Goal: Information Seeking & Learning: Learn about a topic

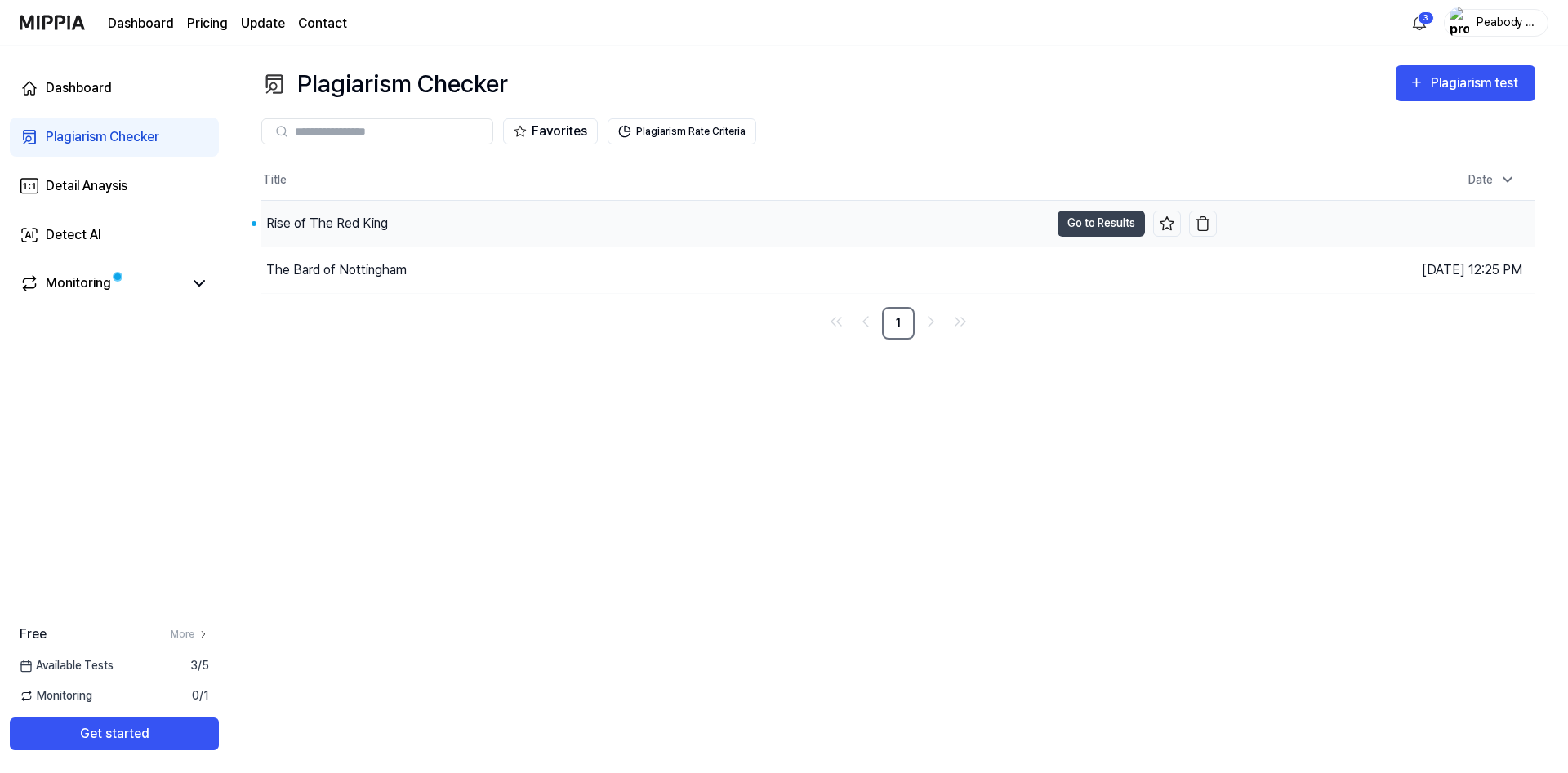
click at [311, 226] on div "Rise of The Red King" at bounding box center [328, 224] width 122 height 19
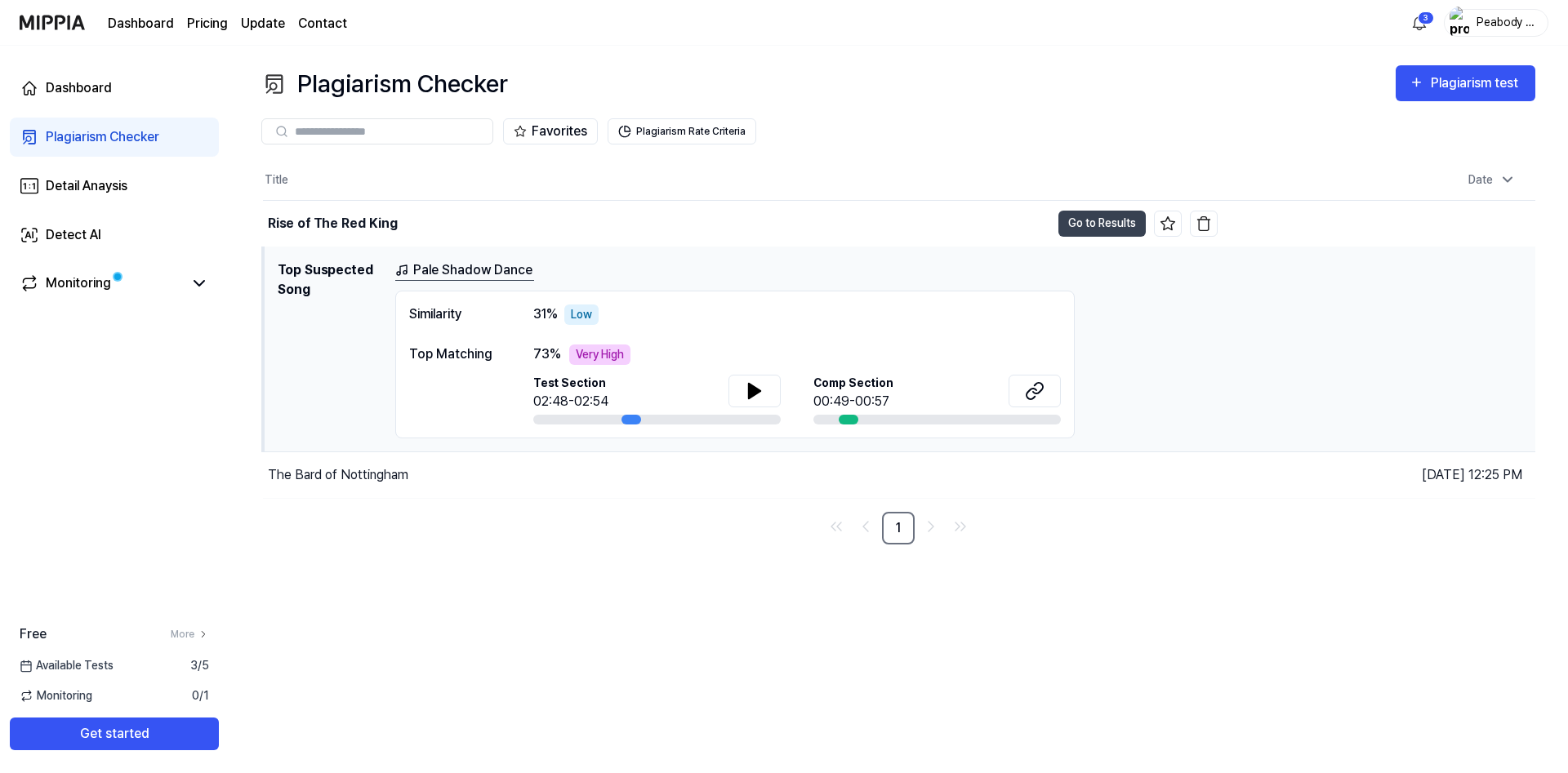
click at [438, 266] on link "Pale Shadow Dance" at bounding box center [464, 270] width 139 height 20
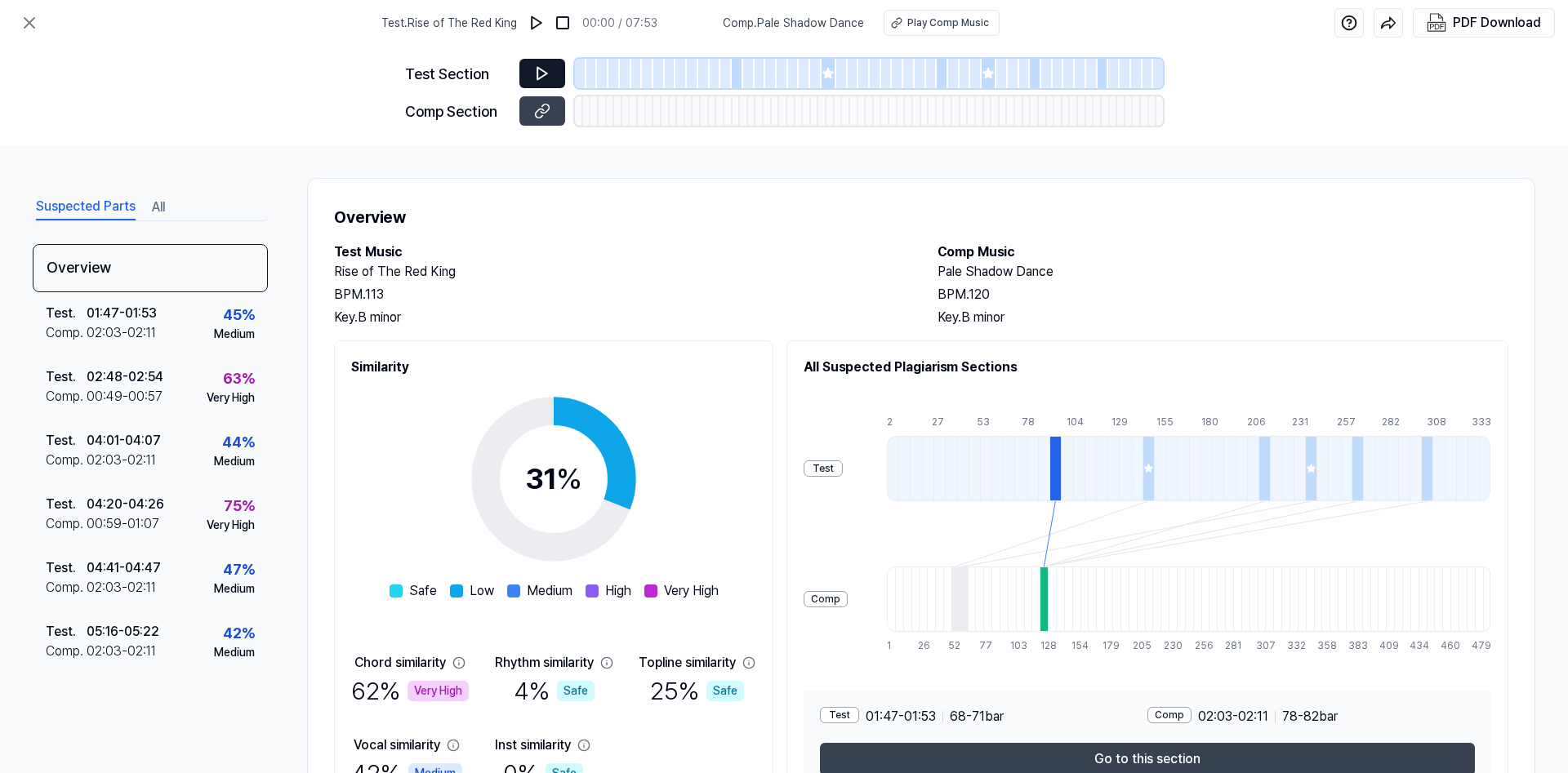
click at [542, 71] on icon at bounding box center [542, 73] width 16 height 16
click at [540, 72] on icon at bounding box center [542, 73] width 16 height 16
click at [551, 117] on button at bounding box center [542, 110] width 46 height 29
click at [602, 64] on div at bounding box center [603, 74] width 12 height 29
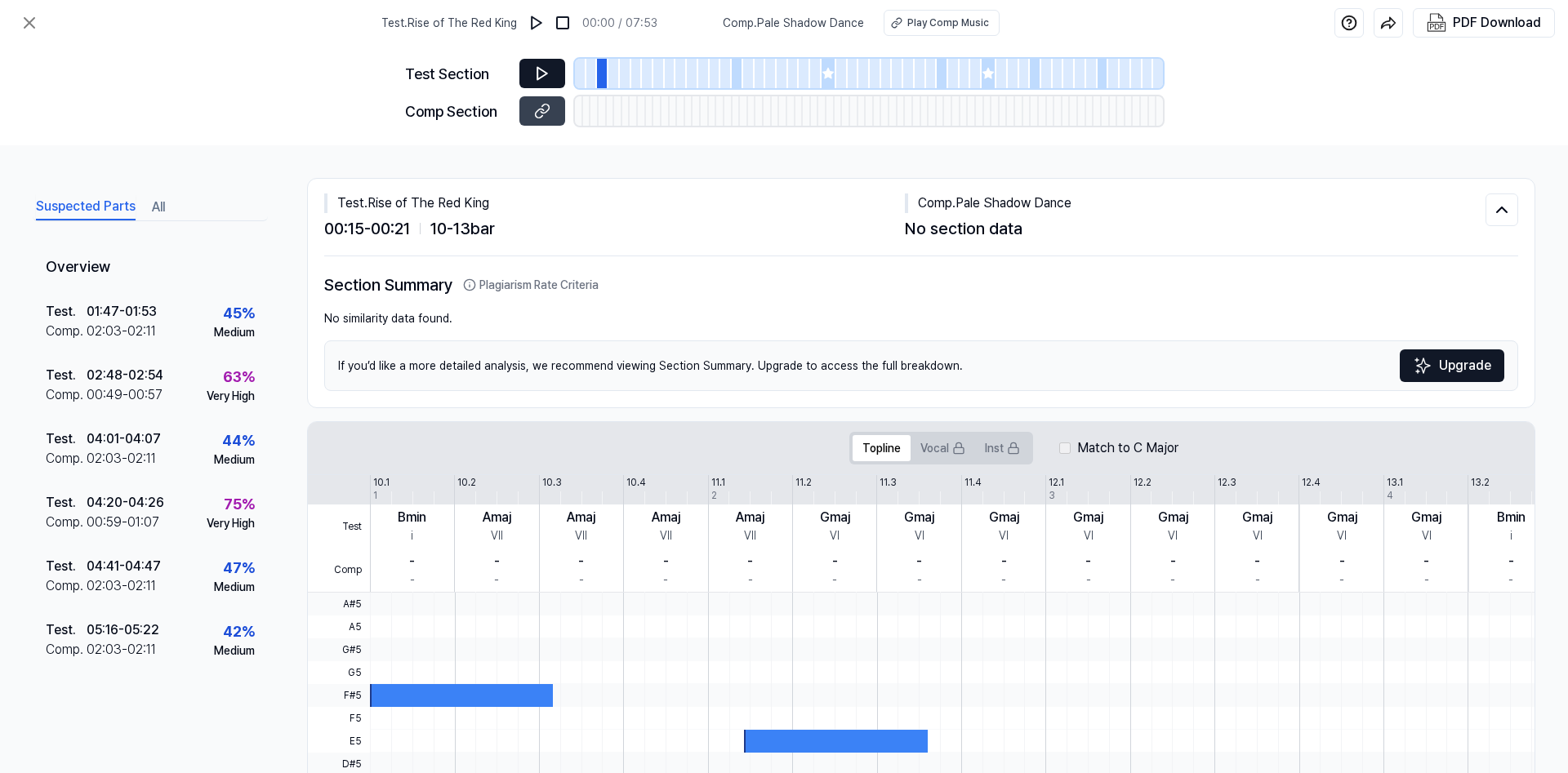
click at [537, 74] on icon at bounding box center [542, 73] width 16 height 16
click at [535, 75] on icon at bounding box center [542, 73] width 16 height 16
click at [877, 452] on button "Topline" at bounding box center [882, 448] width 58 height 26
click at [926, 23] on div "Play Comp Music" at bounding box center [946, 22] width 81 height 15
drag, startPoint x: 861, startPoint y: 22, endPoint x: 760, endPoint y: 23, distance: 101.0
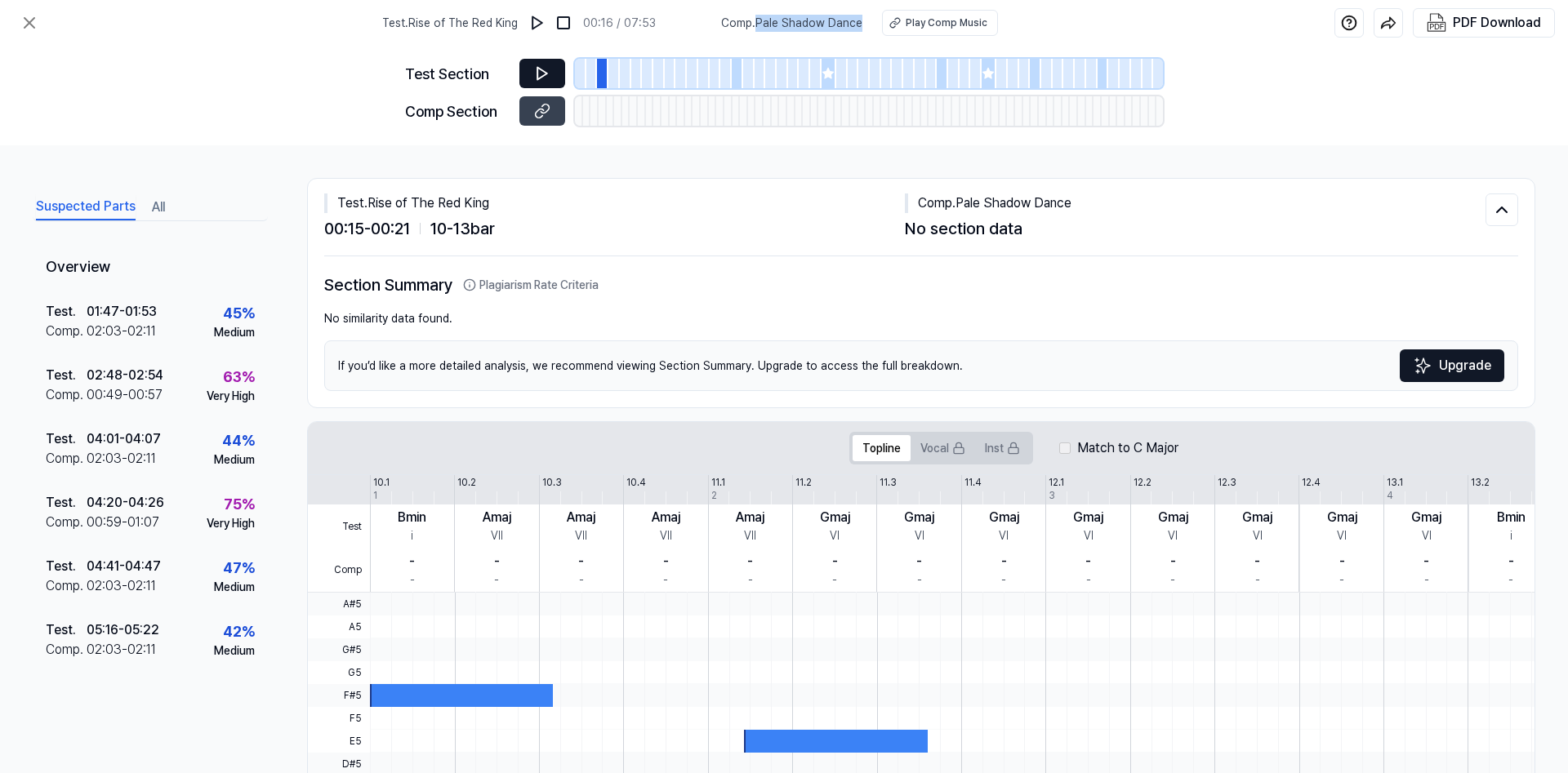
click at [760, 23] on div "Comp . Pale Shadow Dance Play Comp Music" at bounding box center [860, 22] width 277 height 26
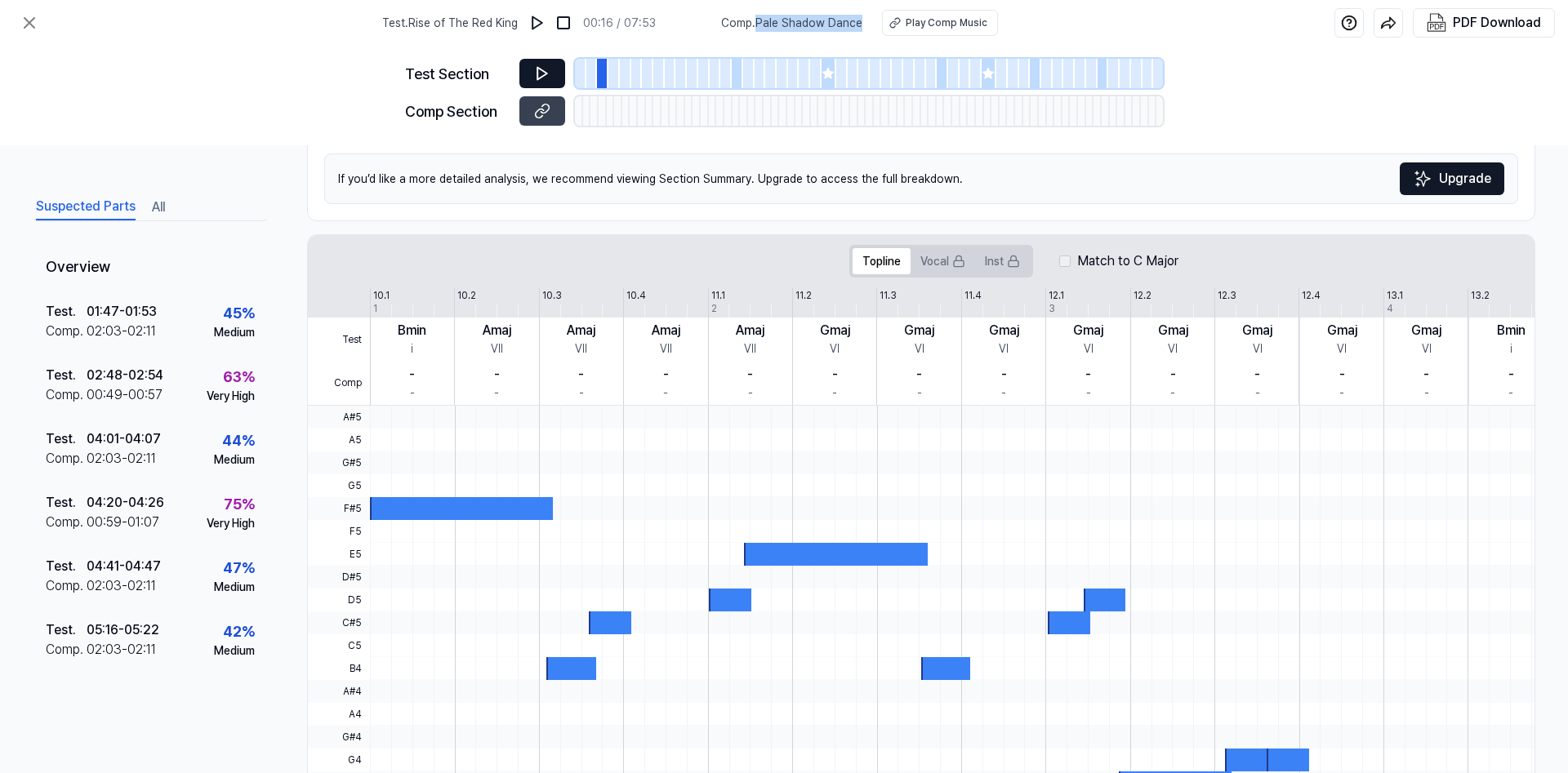
scroll to position [186, 0]
click at [153, 207] on button "All" at bounding box center [158, 207] width 13 height 26
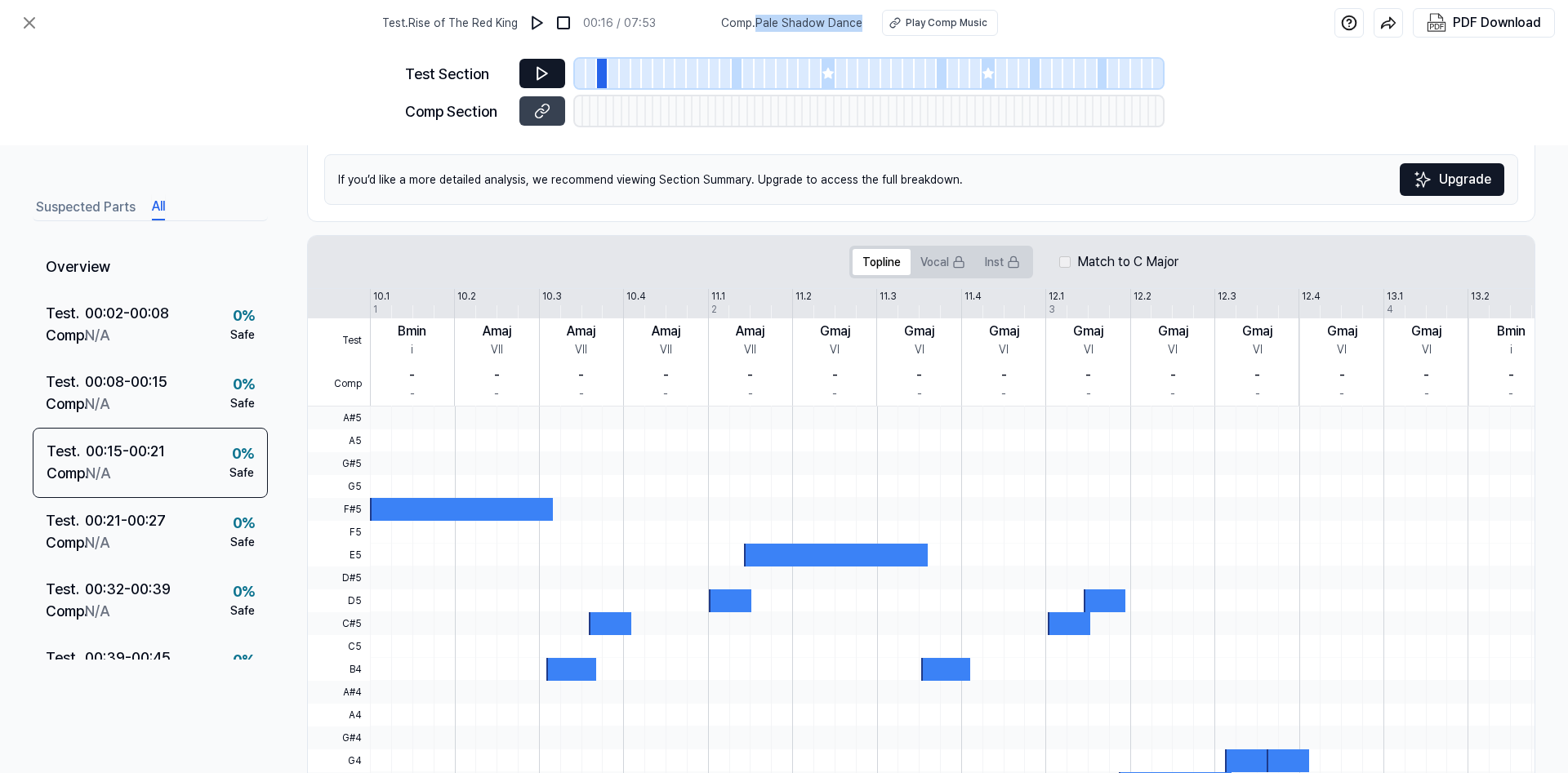
copy span "Pale Shadow Dance"
